Goal: Check status: Check status

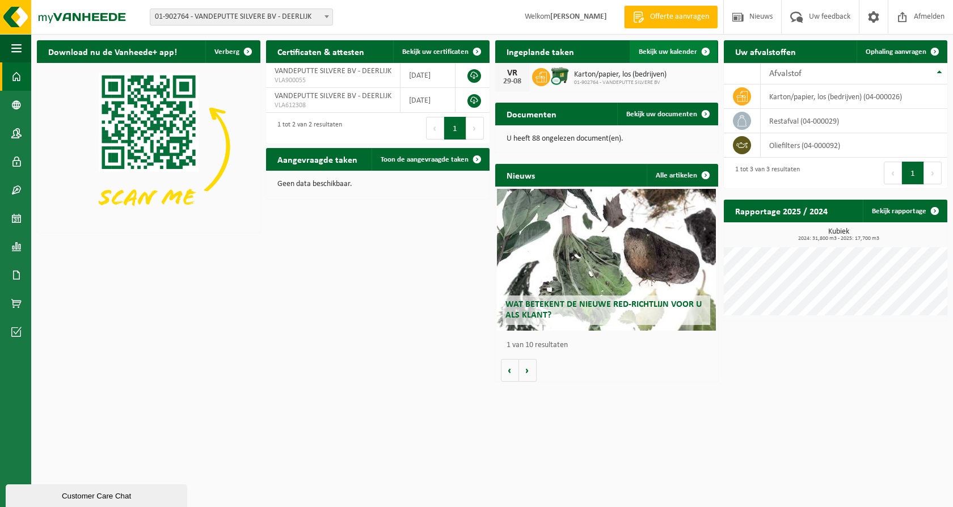
click at [690, 48] on span "Bekijk uw kalender" at bounding box center [668, 51] width 58 height 7
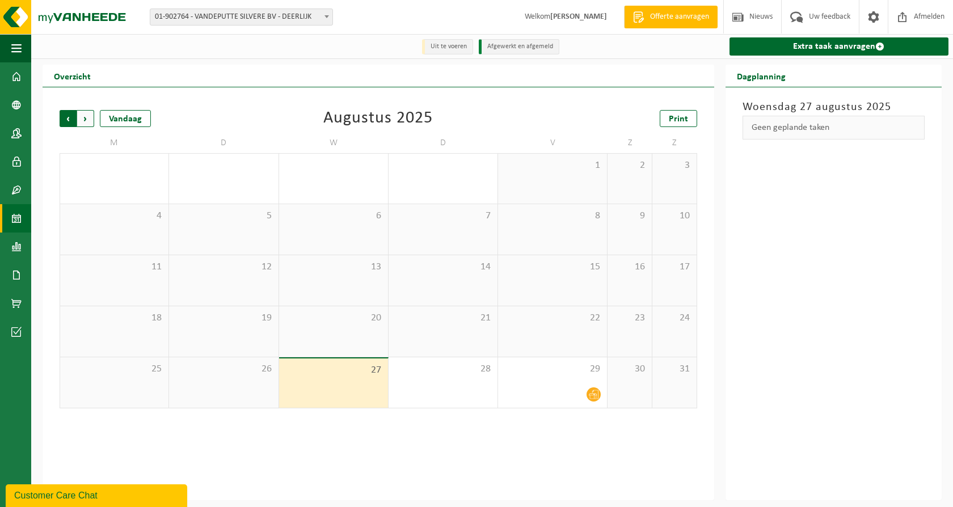
click at [88, 121] on span "Volgende" at bounding box center [85, 118] width 17 height 17
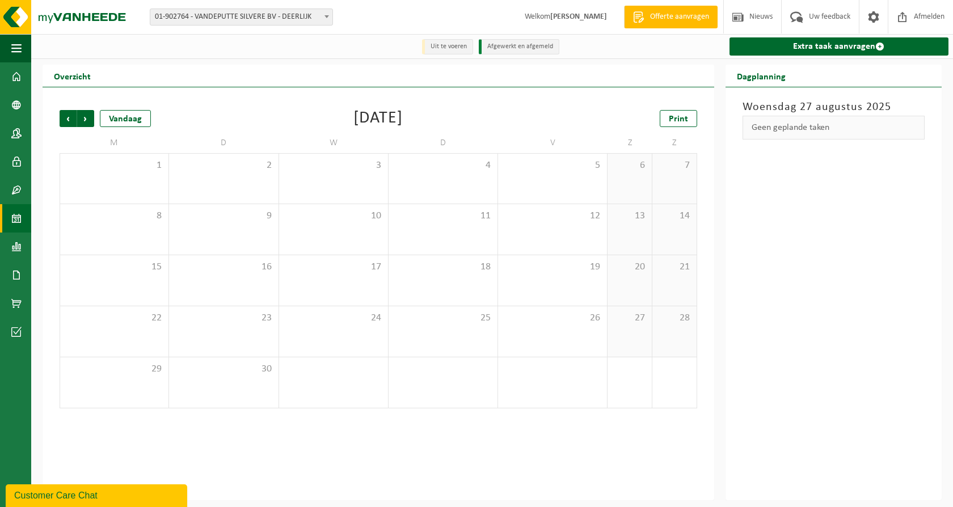
click at [88, 121] on span "Volgende" at bounding box center [85, 118] width 17 height 17
click at [64, 114] on span "Vorige" at bounding box center [68, 118] width 17 height 17
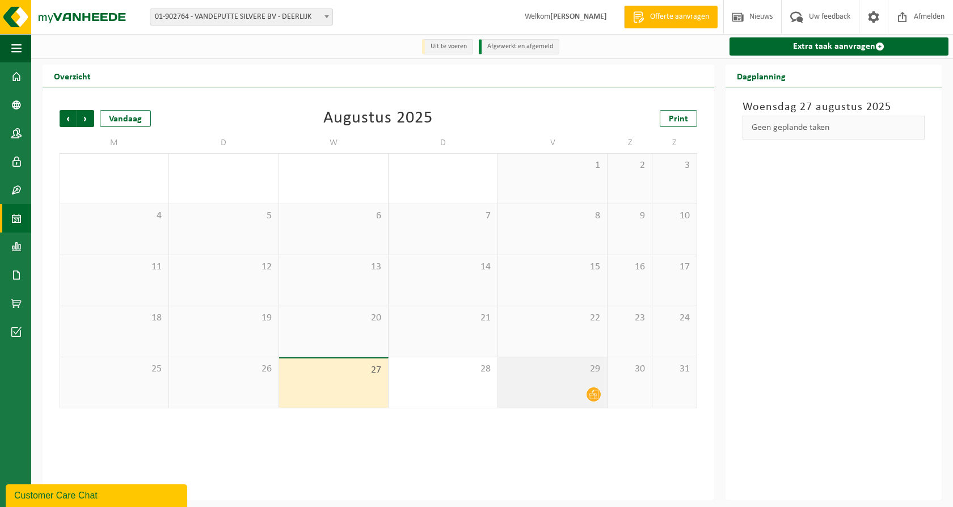
click at [596, 391] on icon at bounding box center [594, 394] width 10 height 9
